Goal: Task Accomplishment & Management: Manage account settings

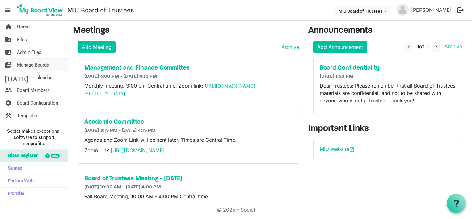
click at [30, 64] on span "Manage Boards" at bounding box center [33, 65] width 32 height 12
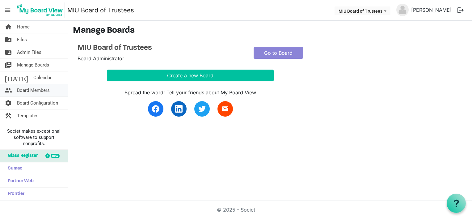
click at [33, 89] on span "Board Members" at bounding box center [33, 90] width 33 height 12
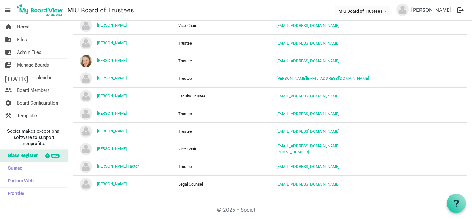
scroll to position [379, 0]
